Goal: Information Seeking & Learning: Compare options

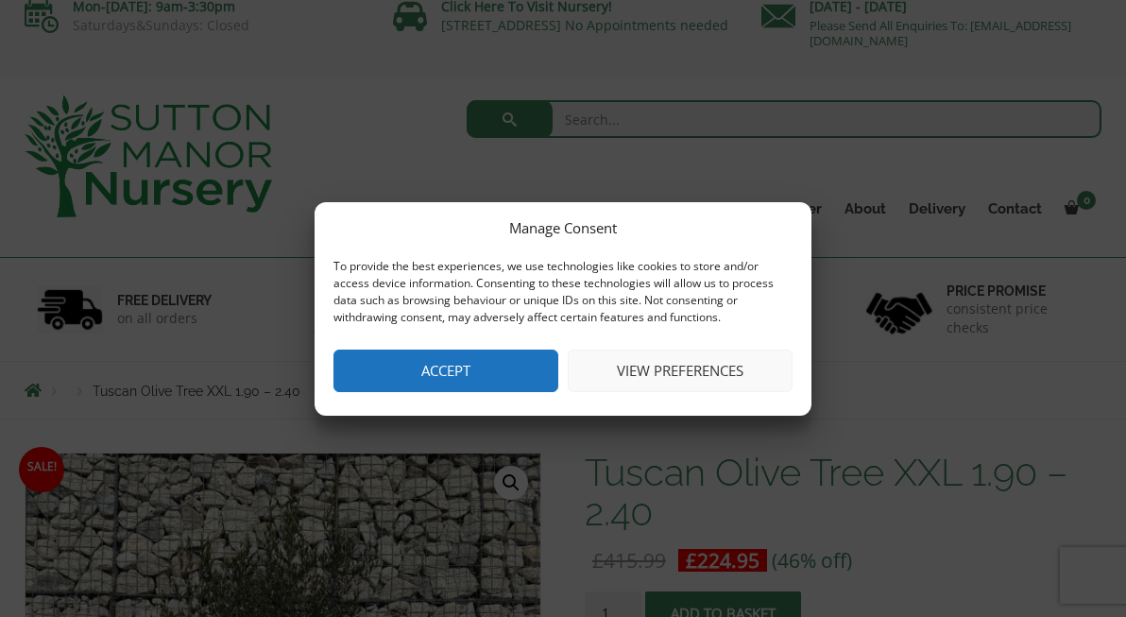
click at [484, 369] on button "Accept" at bounding box center [445, 370] width 225 height 42
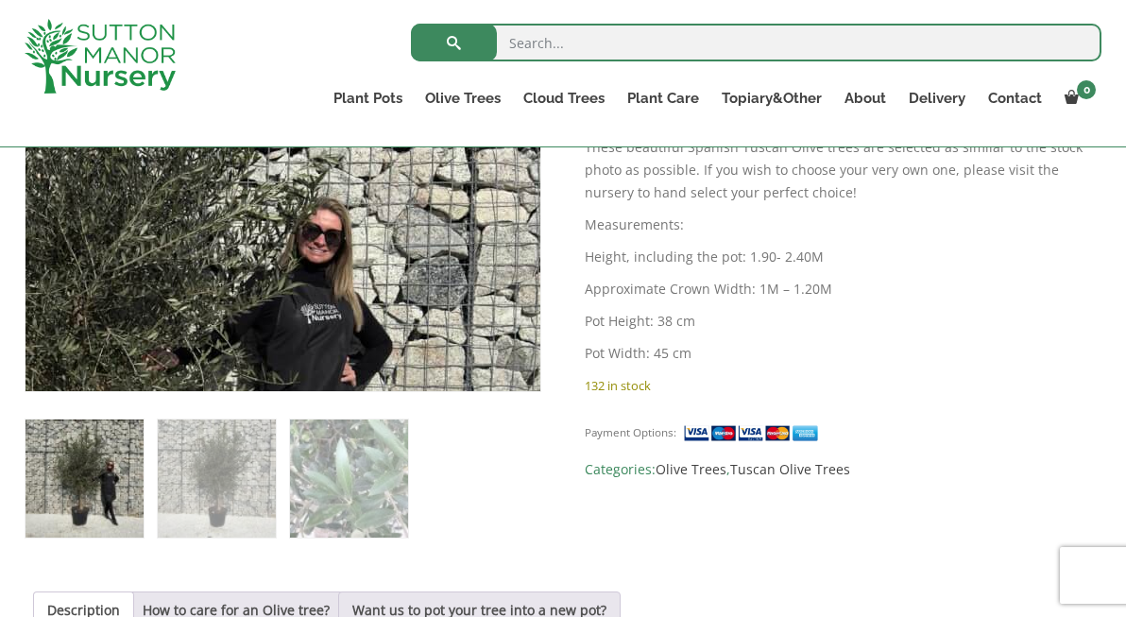
scroll to position [579, 0]
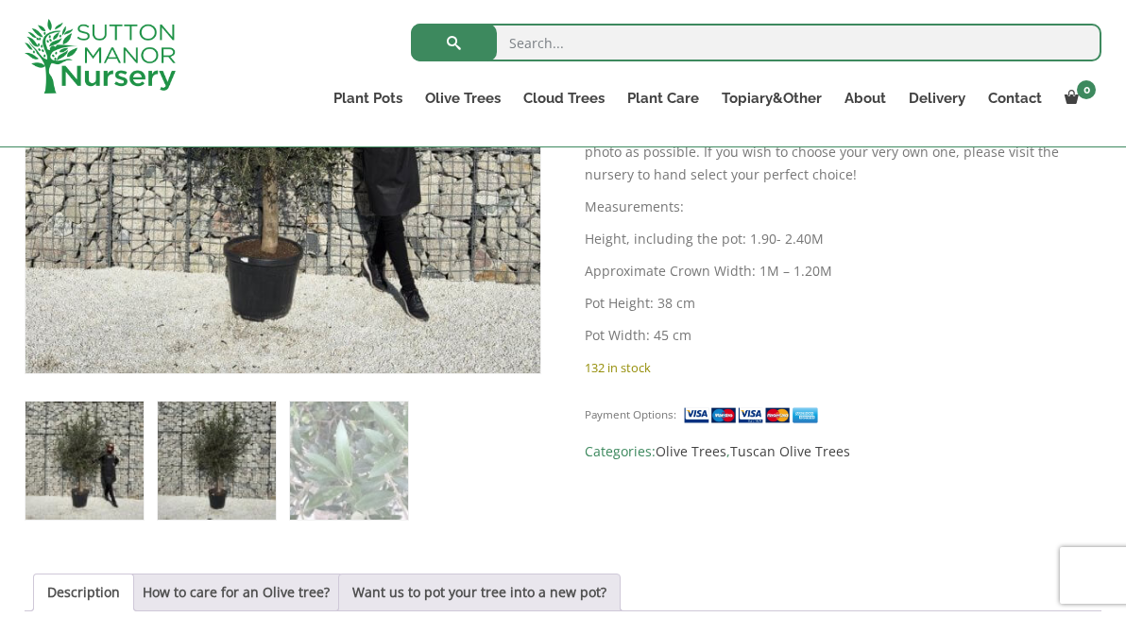
click at [252, 432] on img at bounding box center [217, 460] width 118 height 118
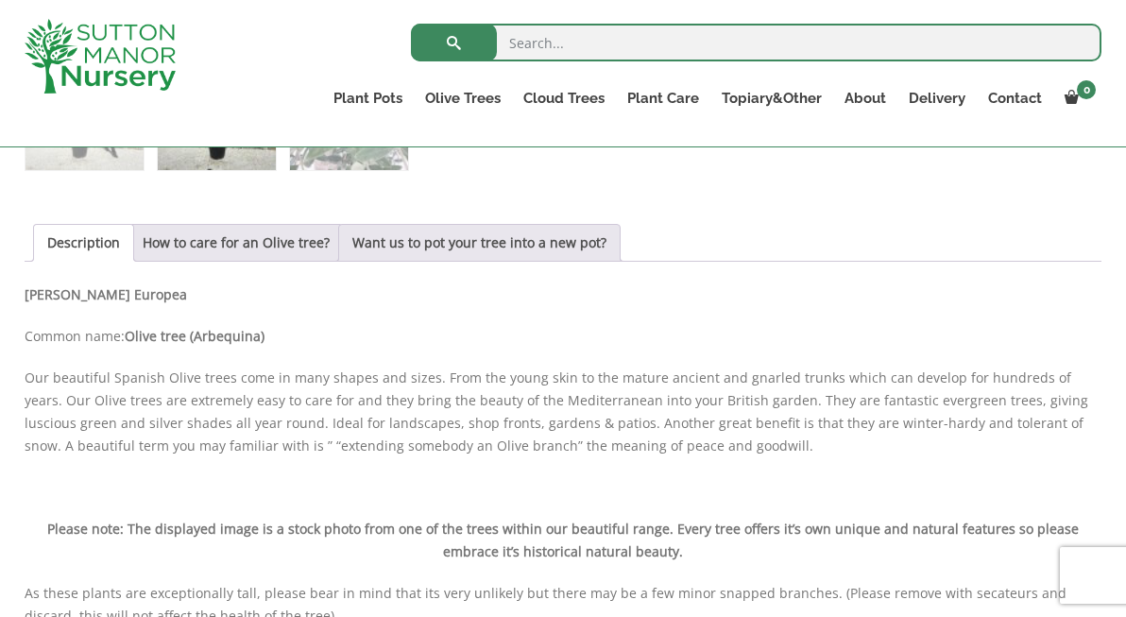
scroll to position [920, 0]
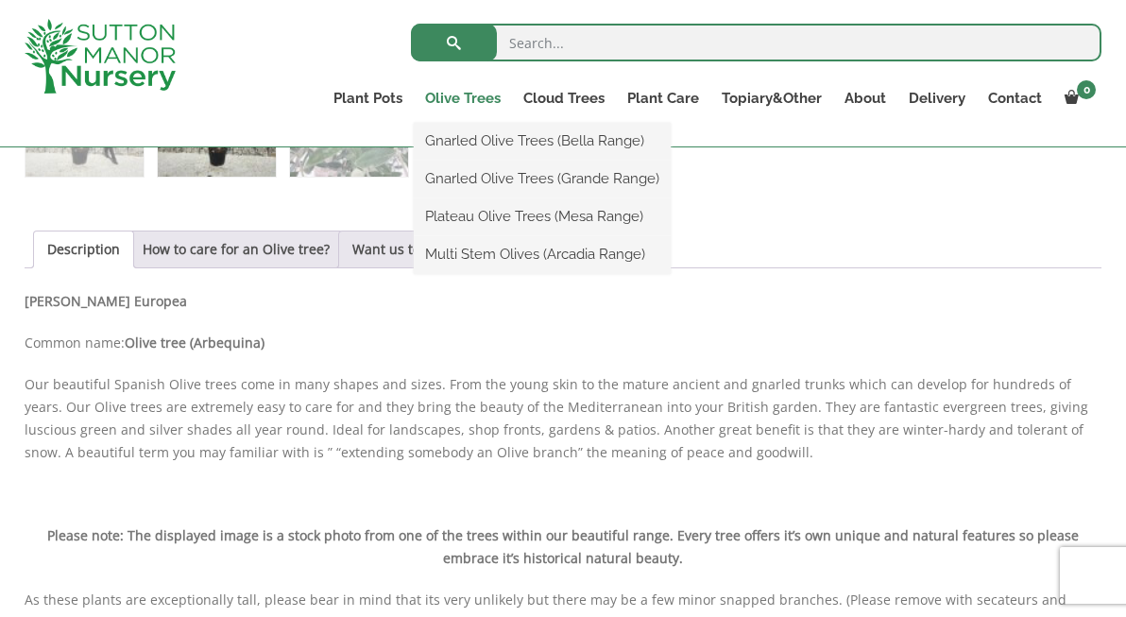
click at [459, 91] on link "Olive Trees" at bounding box center [463, 98] width 98 height 26
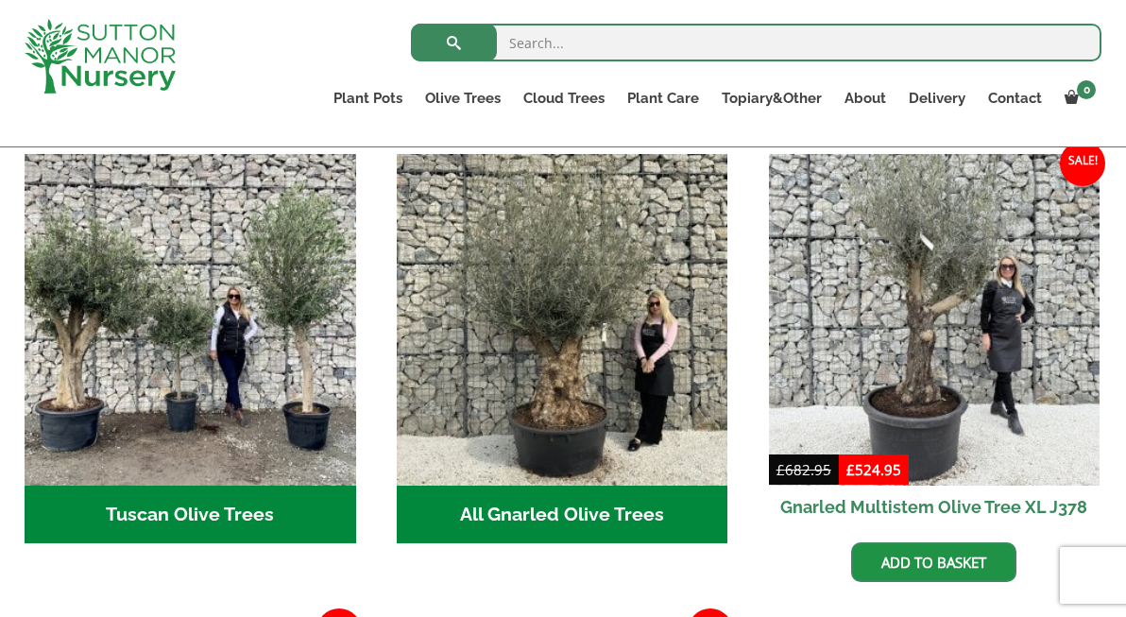
scroll to position [684, 0]
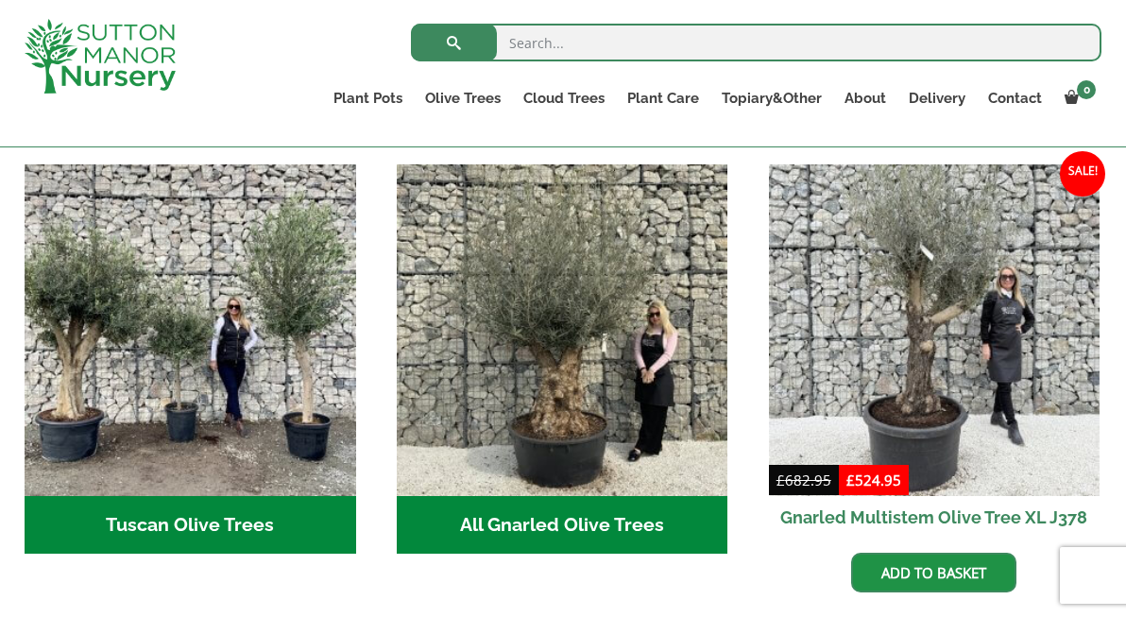
click at [209, 501] on h2 "Tuscan Olive Trees (4)" at bounding box center [190, 525] width 331 height 59
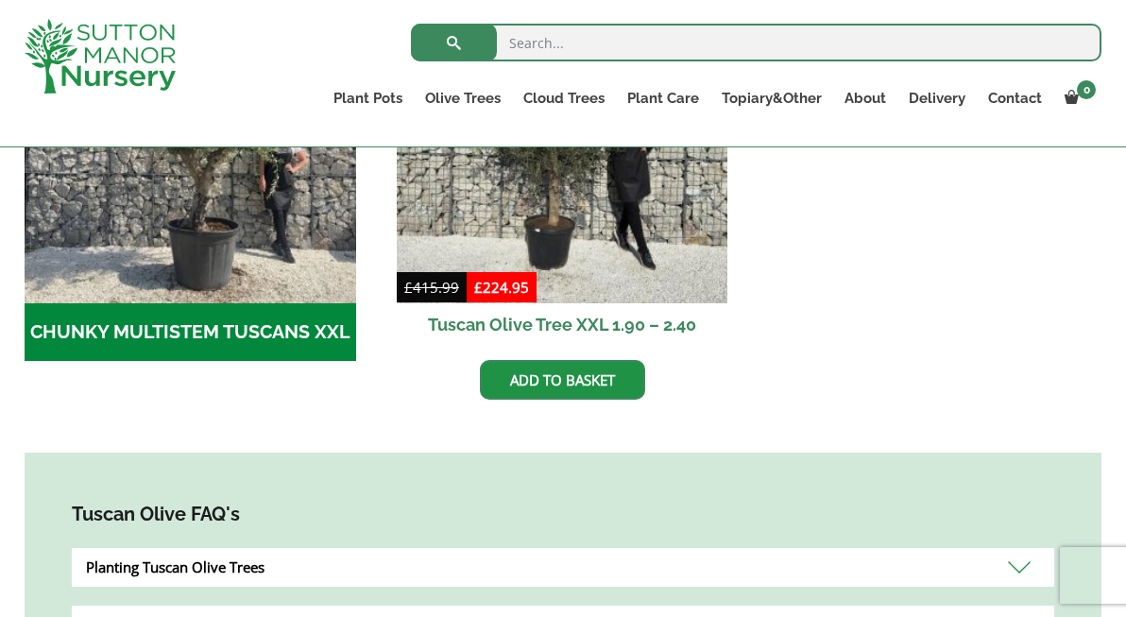
scroll to position [735, 0]
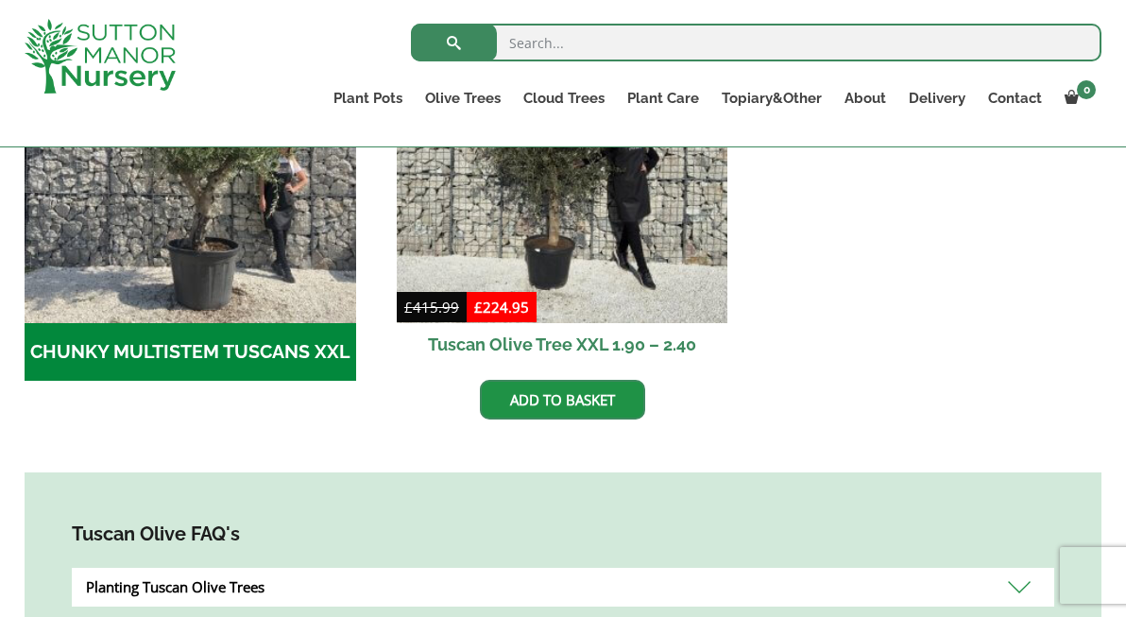
click at [207, 356] on h2 "CHUNKY MULTISTEM TUSCANS XXL (3)" at bounding box center [190, 352] width 331 height 59
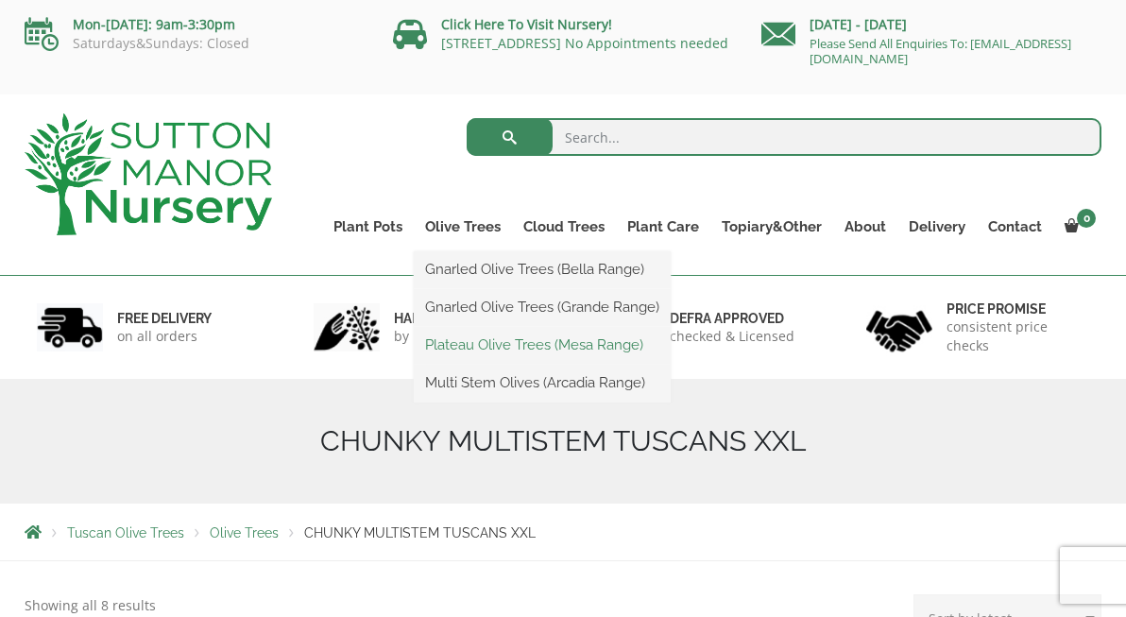
click at [526, 342] on link "Plateau Olive Trees (Mesa Range)" at bounding box center [542, 344] width 257 height 28
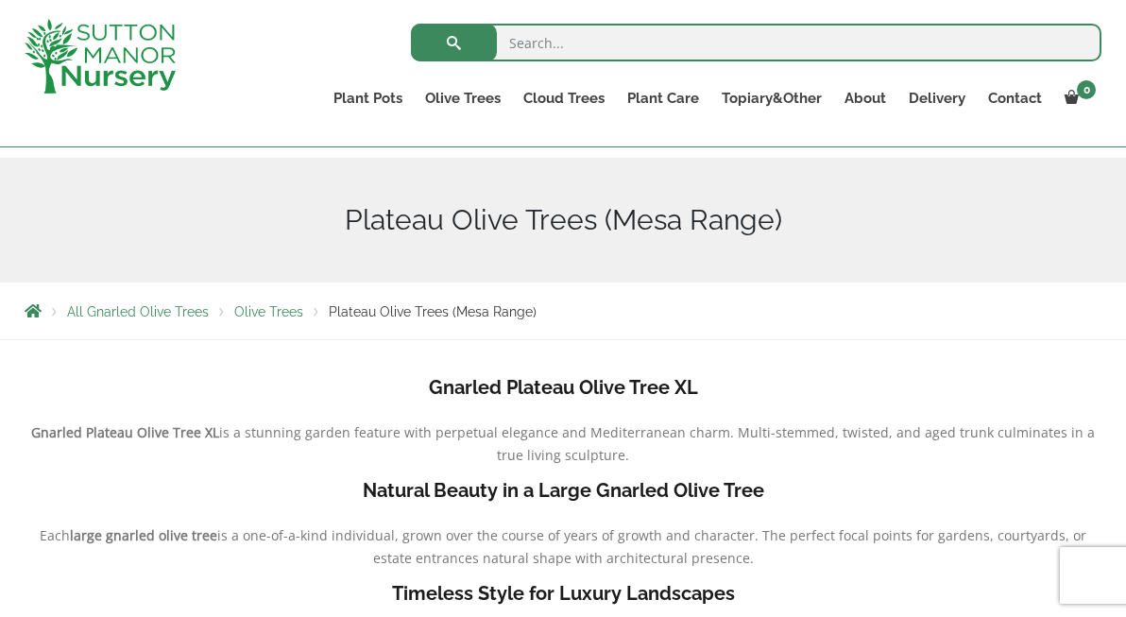
scroll to position [175, 0]
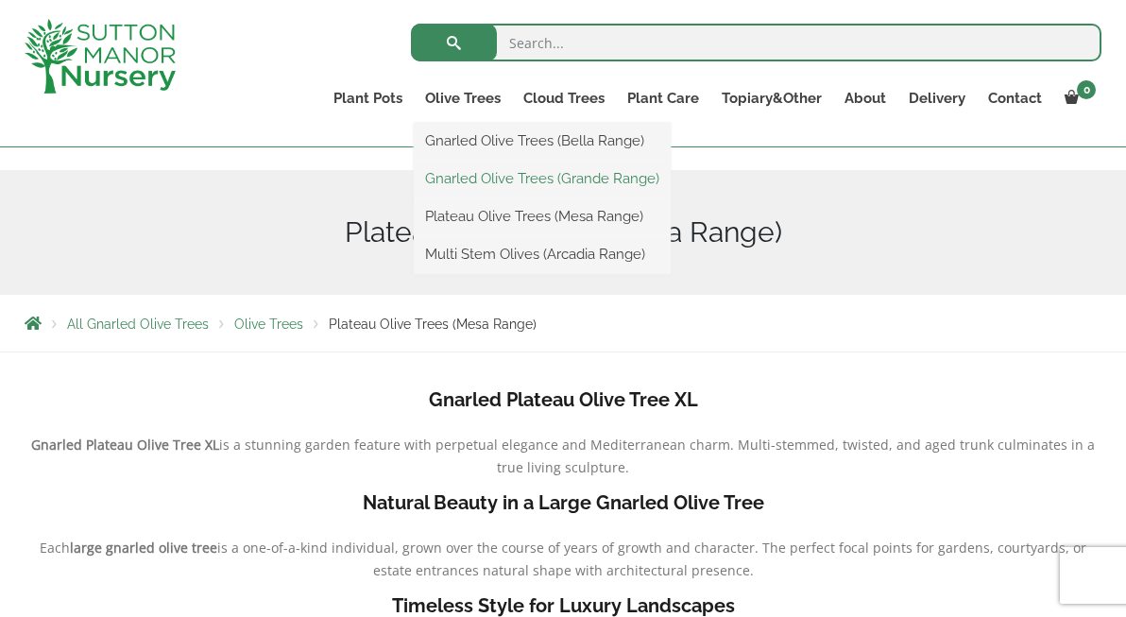
click at [490, 178] on link "Gnarled Olive Trees (Grande Range)" at bounding box center [542, 178] width 257 height 28
